Goal: Information Seeking & Learning: Understand process/instructions

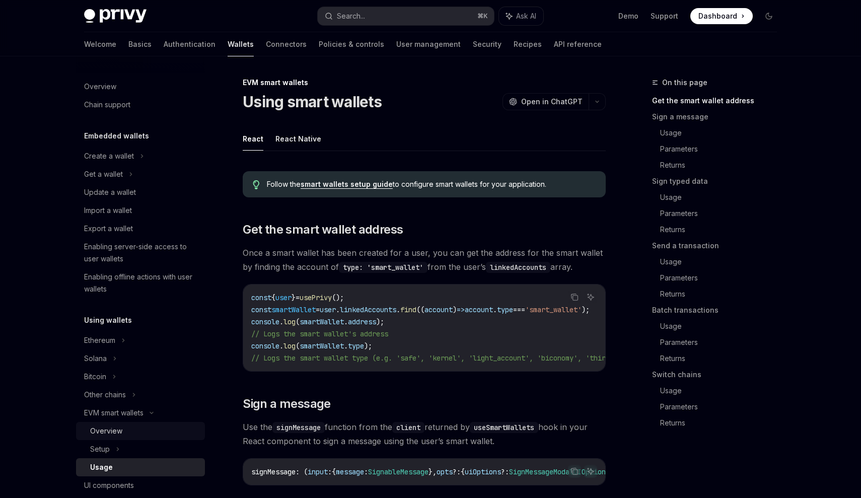
click at [138, 433] on div "Overview" at bounding box center [144, 431] width 109 height 12
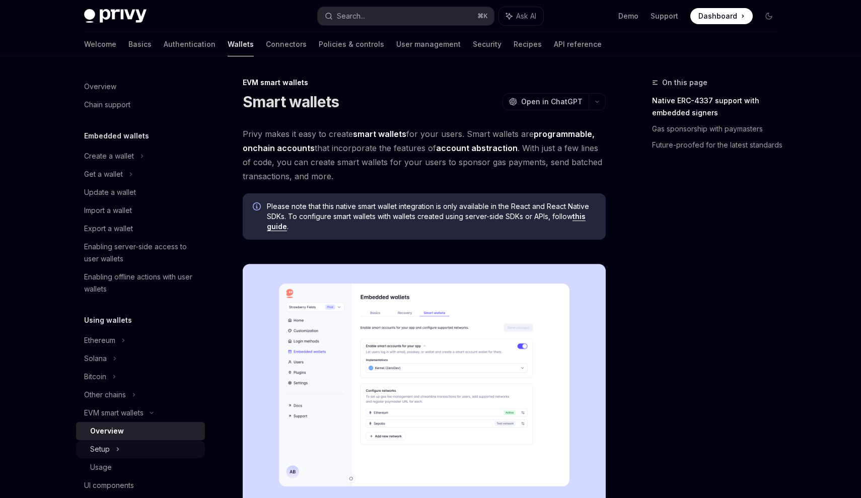
click at [134, 444] on div "Setup" at bounding box center [140, 449] width 129 height 18
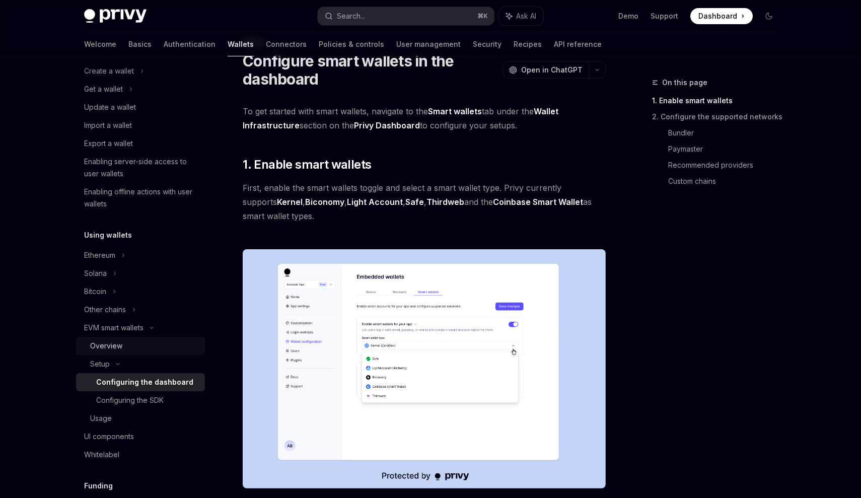
scroll to position [110, 0]
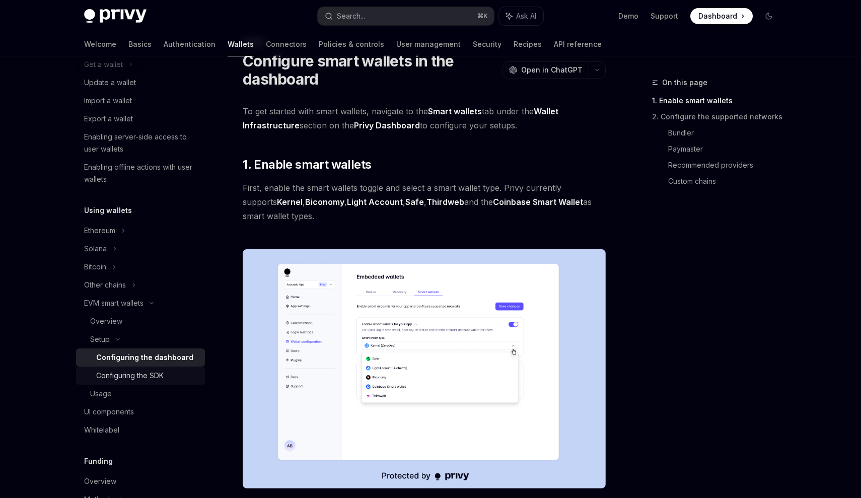
click at [151, 381] on div "Configuring the SDK" at bounding box center [129, 376] width 67 height 12
type textarea "*"
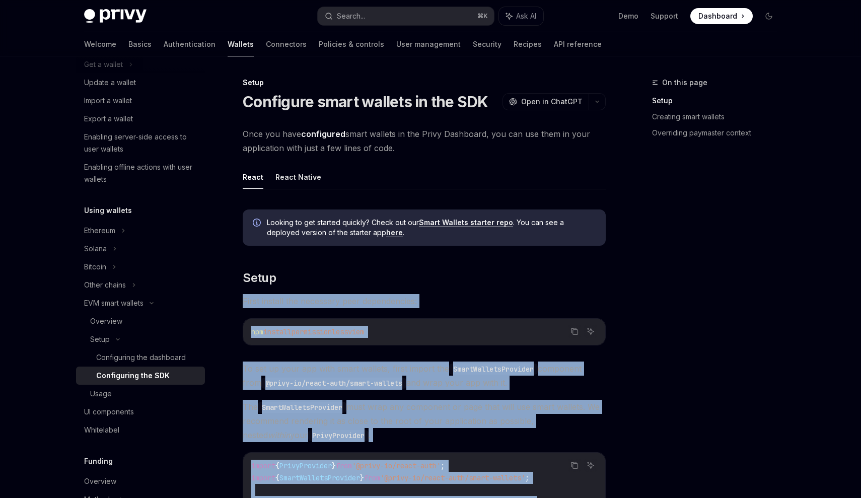
drag, startPoint x: 408, startPoint y: 341, endPoint x: 240, endPoint y: 288, distance: 176.5
copy div "First install the necessary peer dependencies: Copy Ask AI npm install permissi…"
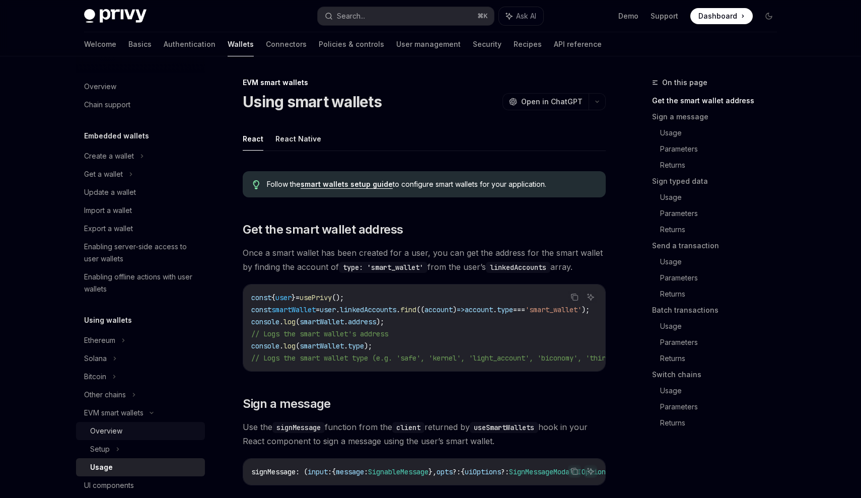
click at [147, 437] on div "Overview" at bounding box center [144, 431] width 109 height 12
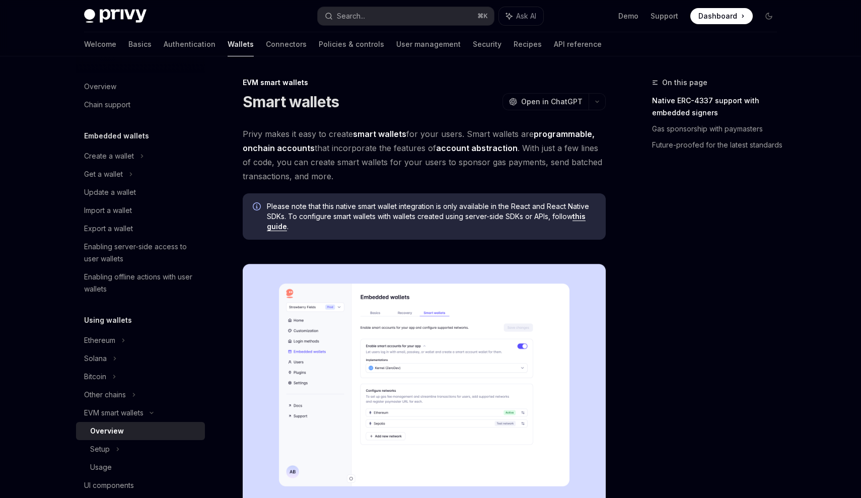
click at [127, 20] on img at bounding box center [115, 16] width 62 height 14
type textarea "*"
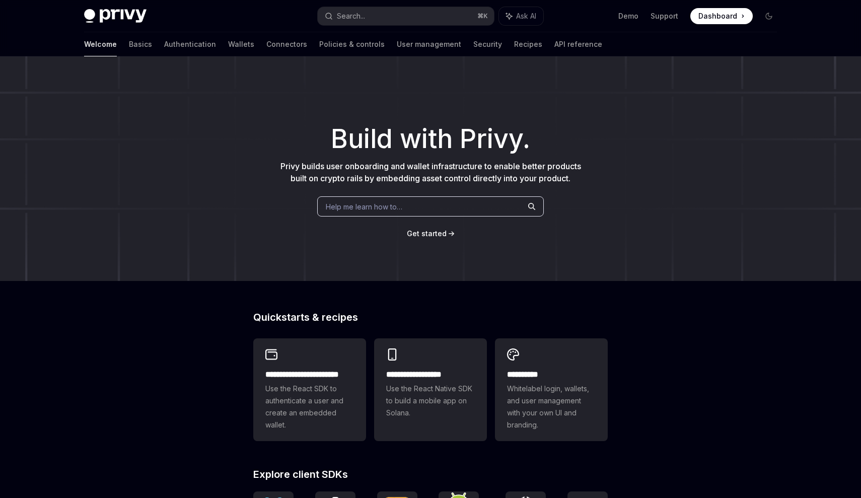
click at [727, 18] on span "Dashboard" at bounding box center [718, 16] width 39 height 10
